Goal: Transaction & Acquisition: Subscribe to service/newsletter

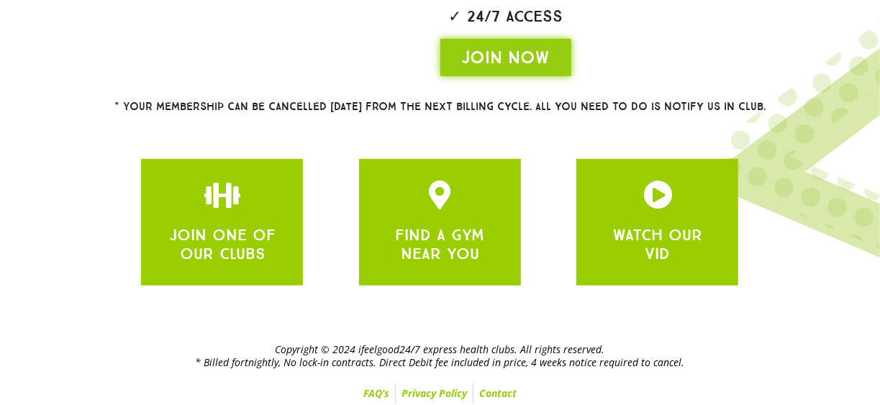
scroll to position [422, 0]
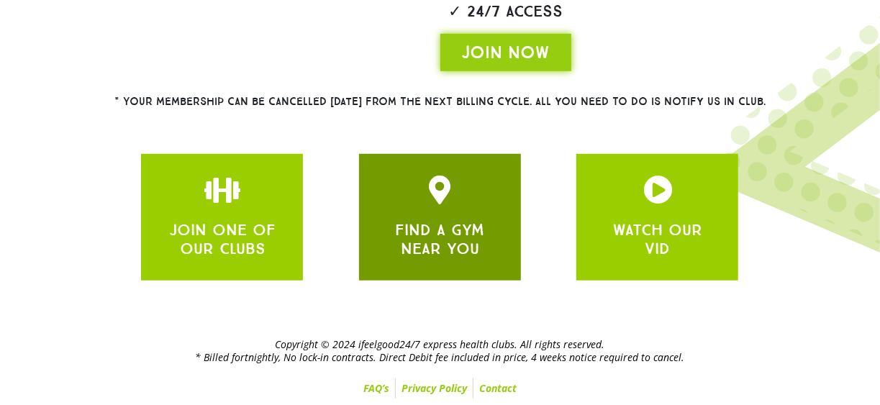
click at [433, 269] on div "FIND A GYM NEAR YOU" at bounding box center [440, 217] width 162 height 127
click at [441, 227] on link "FIND A GYM NEAR YOU" at bounding box center [439, 239] width 89 height 38
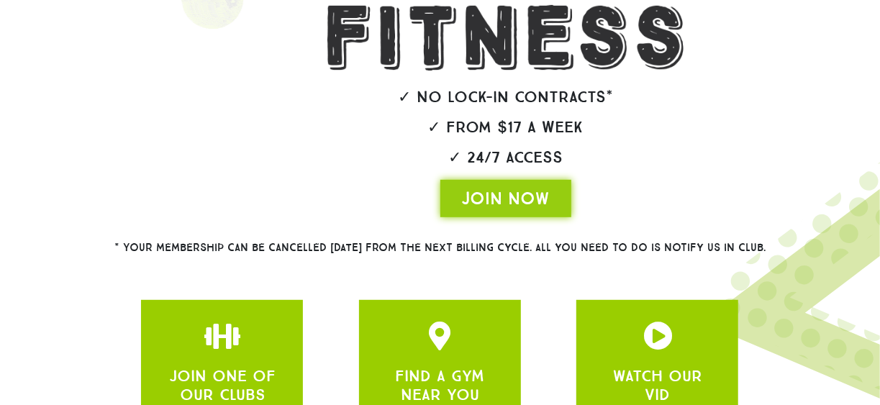
scroll to position [291, 0]
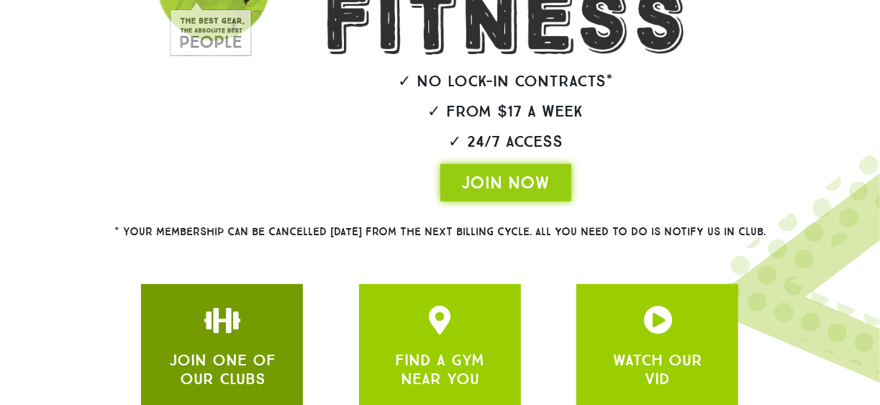
click at [266, 332] on div at bounding box center [222, 320] width 119 height 29
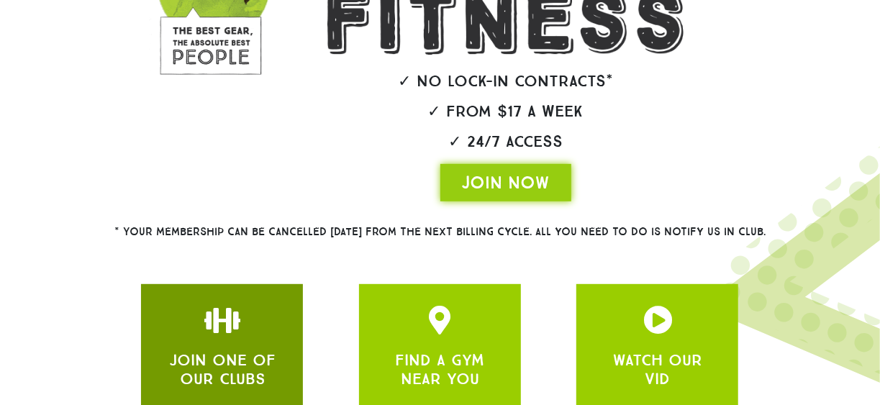
click at [283, 349] on div "JOIN ONE OF OUR CLUBS" at bounding box center [222, 347] width 162 height 127
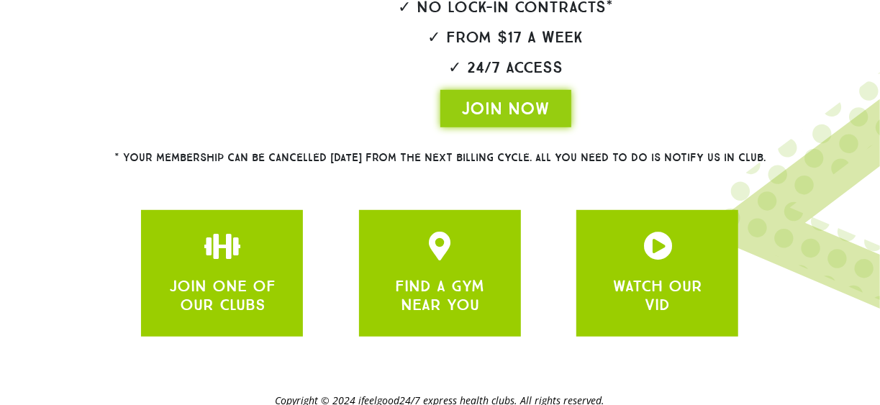
scroll to position [422, 0]
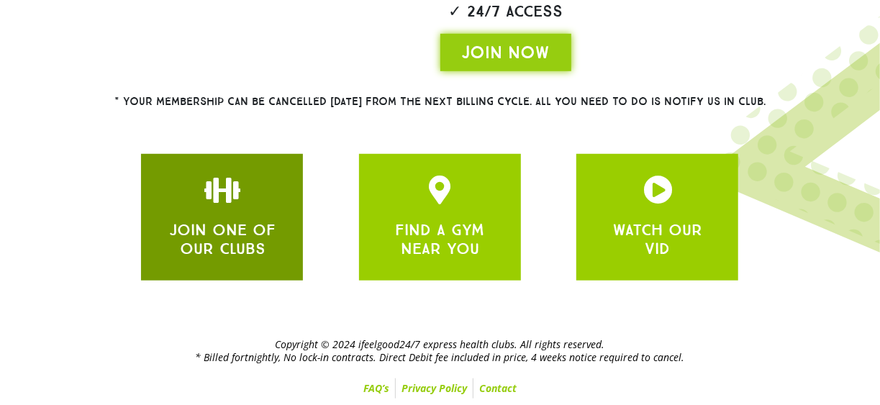
click at [165, 192] on div at bounding box center [222, 190] width 119 height 29
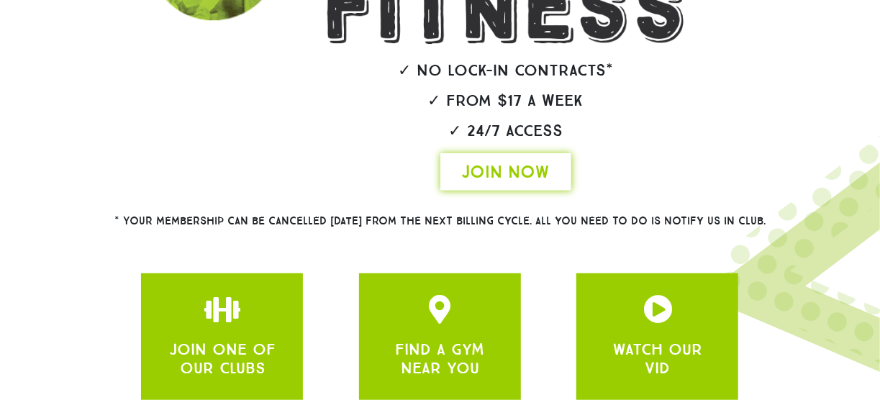
click at [507, 177] on span "JOIN NOW" at bounding box center [506, 171] width 88 height 23
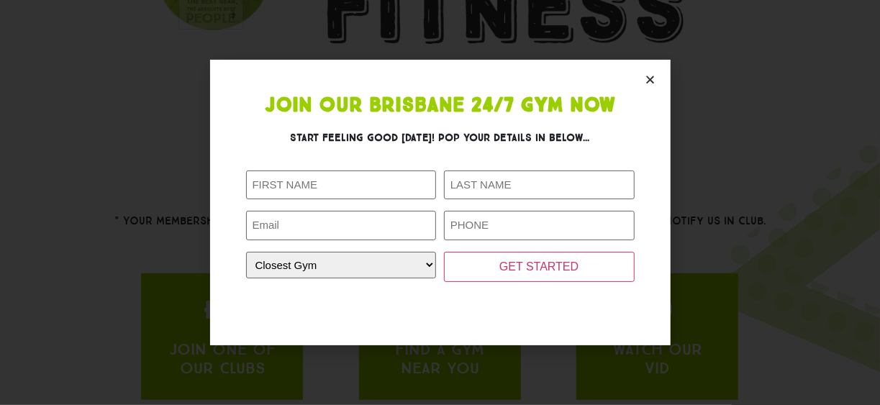
click at [652, 78] on icon "Close" at bounding box center [650, 79] width 11 height 11
